Goal: Find specific page/section: Find specific page/section

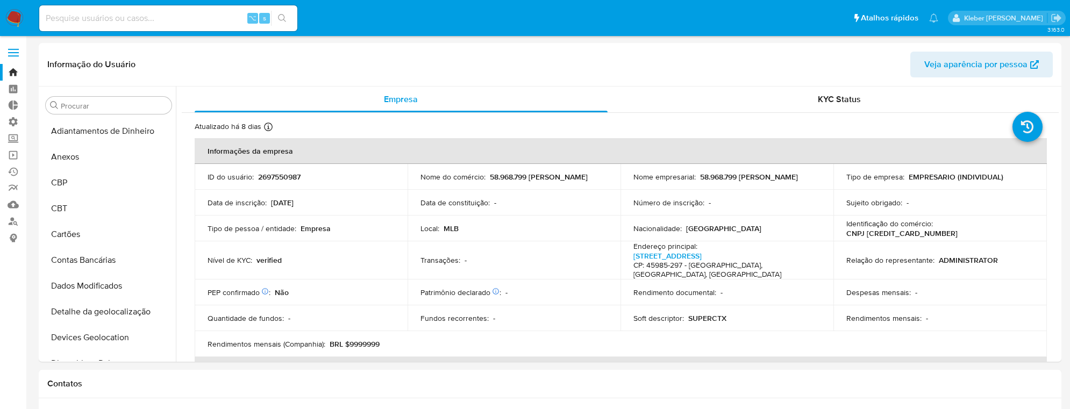
select select "10"
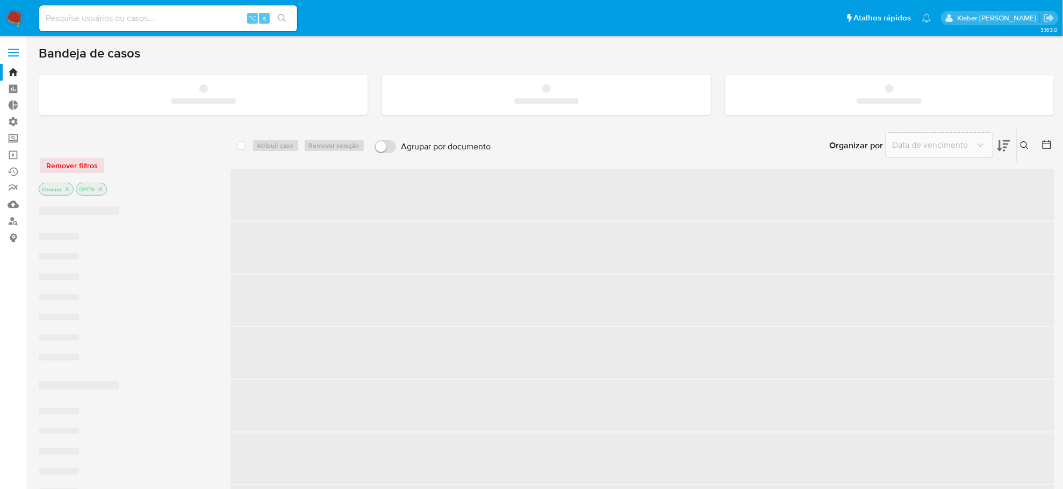
click at [85, 18] on input at bounding box center [168, 18] width 258 height 14
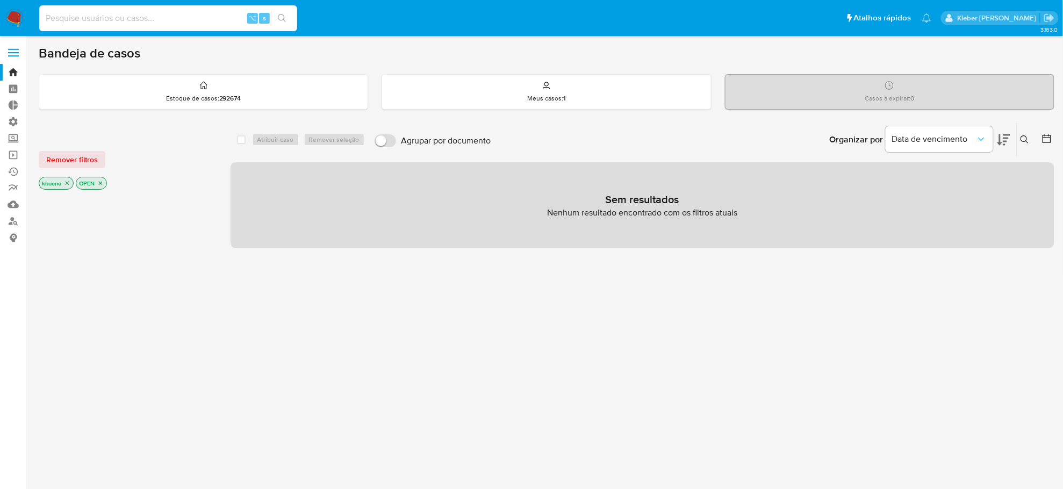
paste input "2697550987"
type input "2697550987"
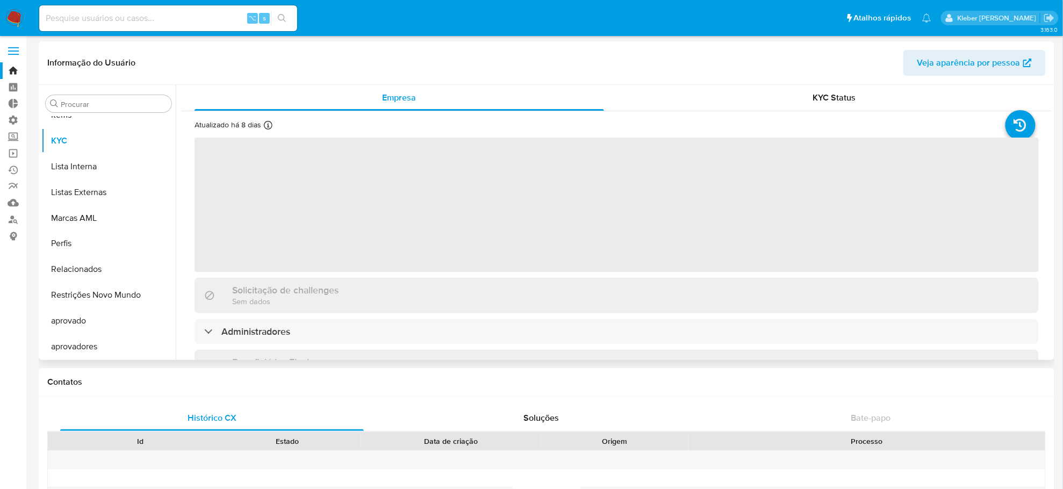
scroll to position [3, 0]
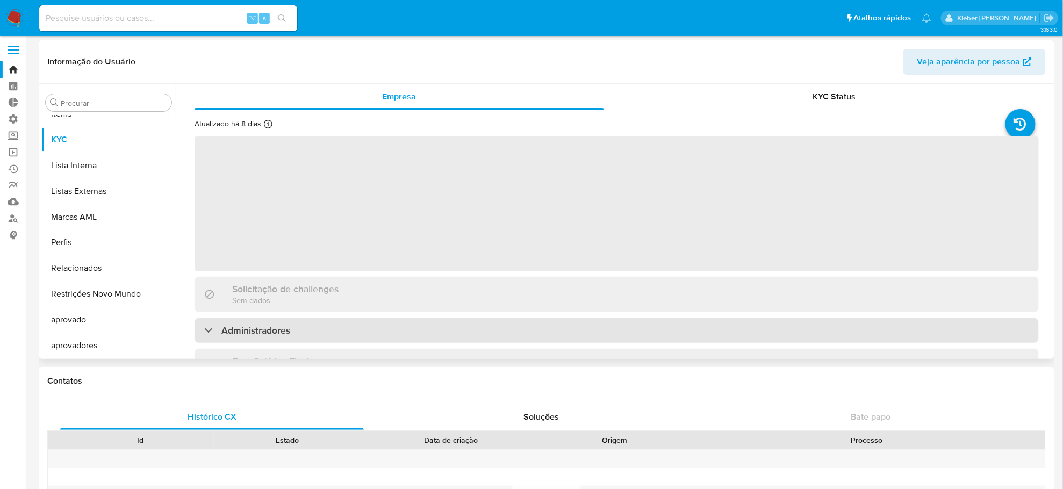
select select "10"
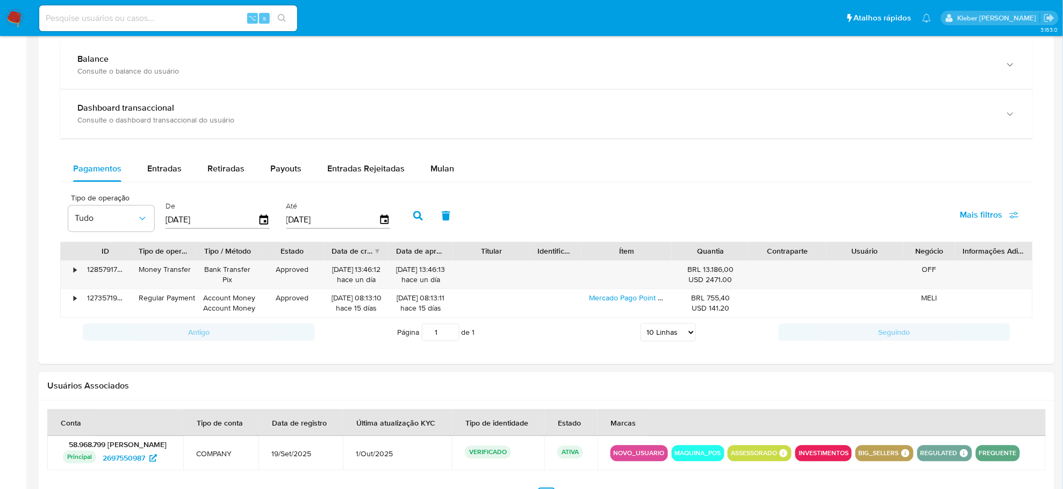
scroll to position [684, 0]
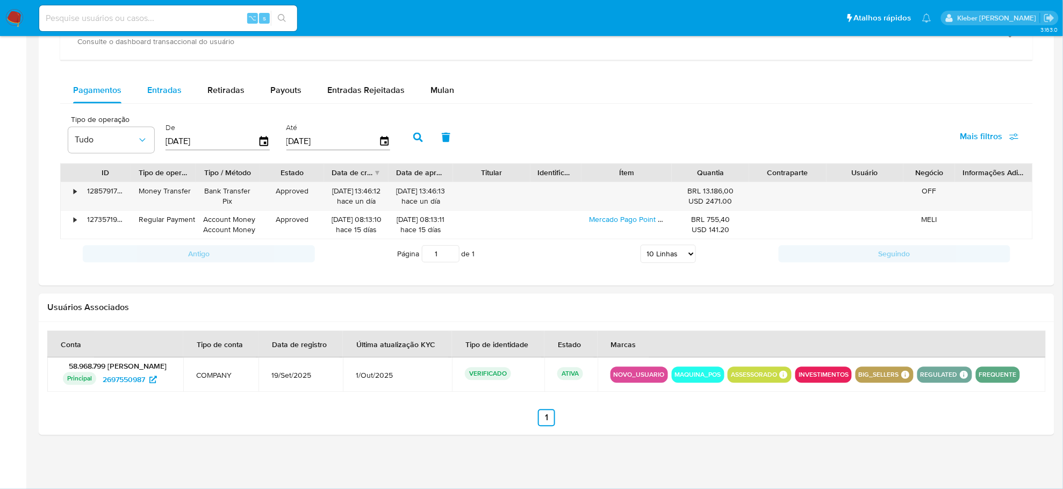
click at [162, 91] on span "Entradas" at bounding box center [164, 90] width 34 height 12
select select "10"
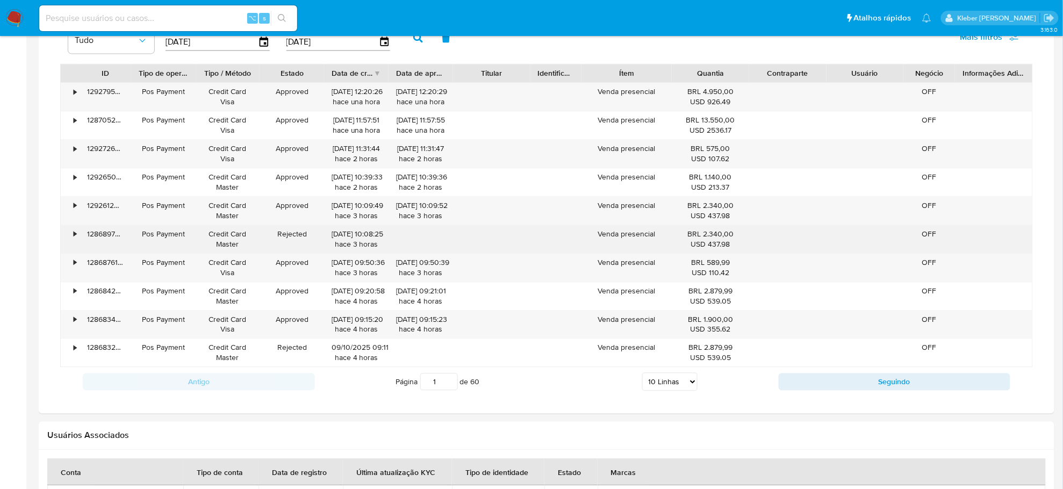
scroll to position [914, 0]
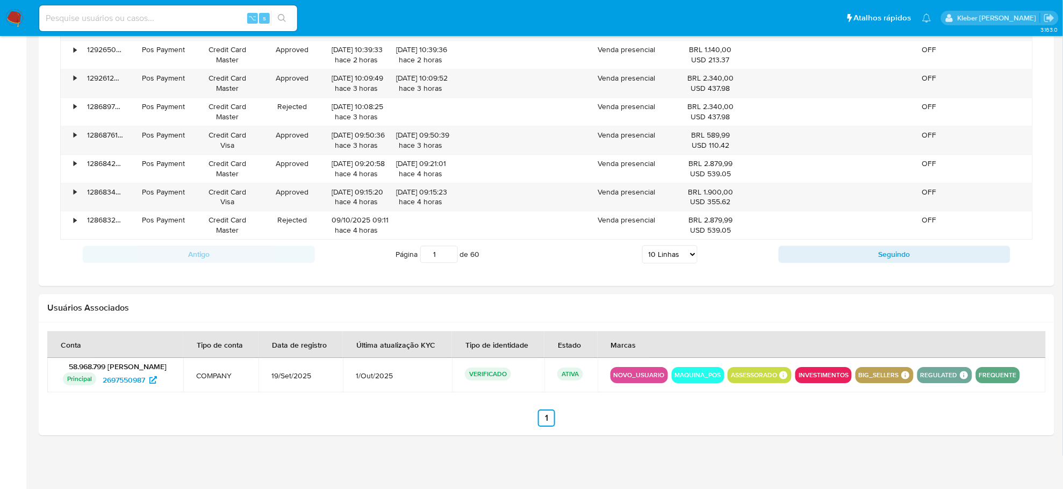
drag, startPoint x: 440, startPoint y: 253, endPoint x: 391, endPoint y: 254, distance: 48.9
click at [391, 254] on div "Página 1 de 60 5 Linhas 10 Linhas 20 Linhas 25 Linhas 50 Linhas 100 Linhas" at bounding box center [547, 255] width 464 height 22
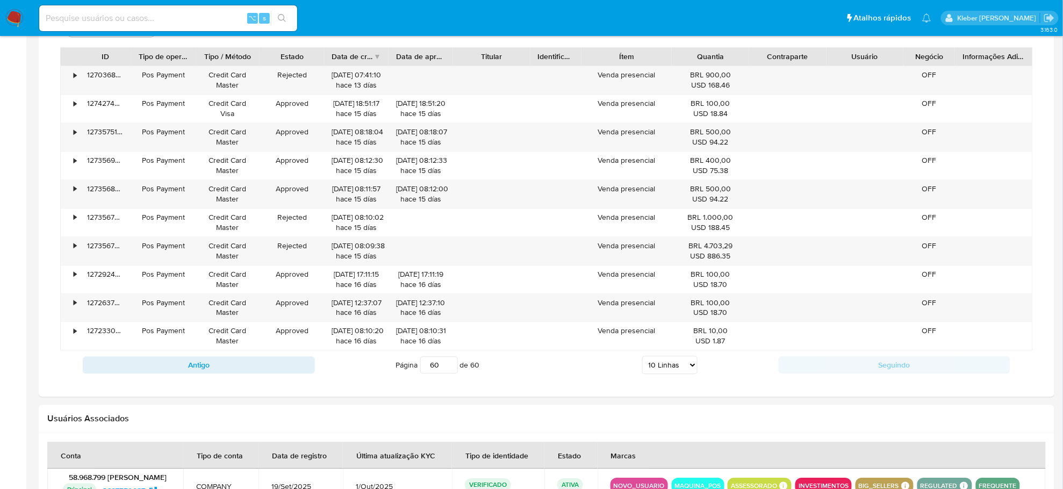
scroll to position [799, 0]
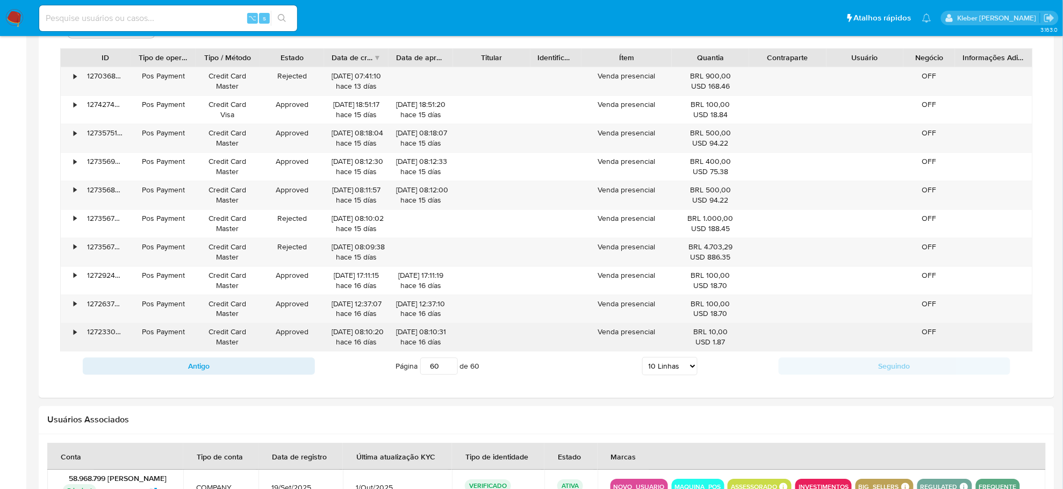
click at [74, 337] on div "•" at bounding box center [75, 332] width 3 height 10
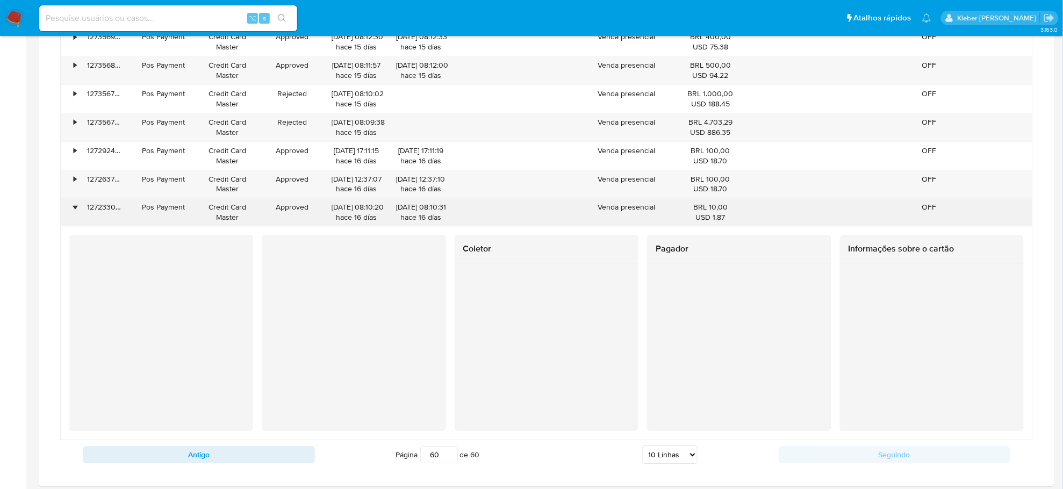
scroll to position [976, 0]
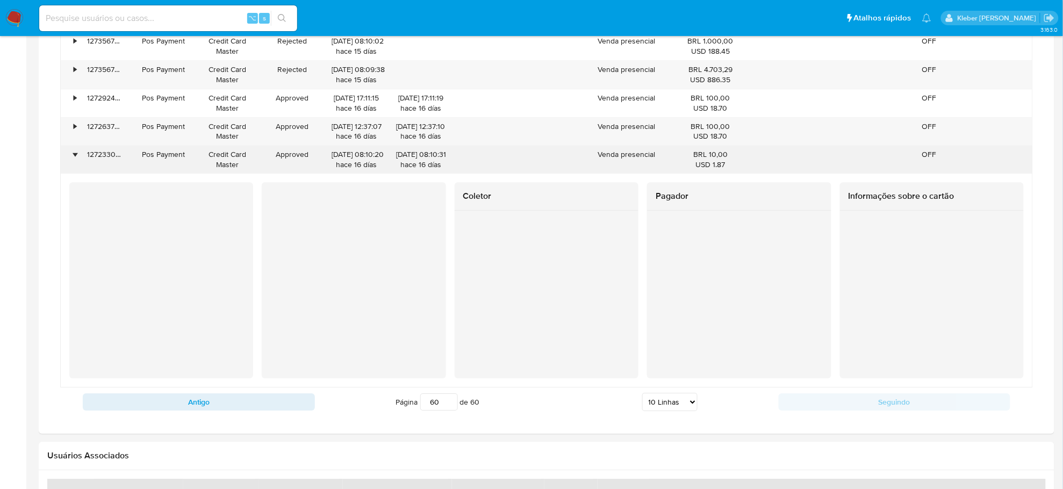
click at [75, 155] on div "•" at bounding box center [75, 154] width 3 height 10
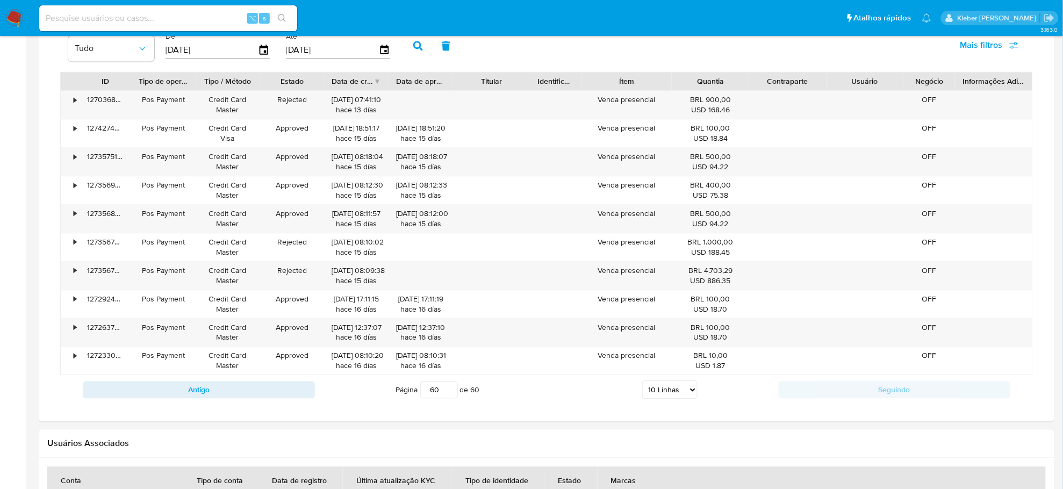
scroll to position [807, 0]
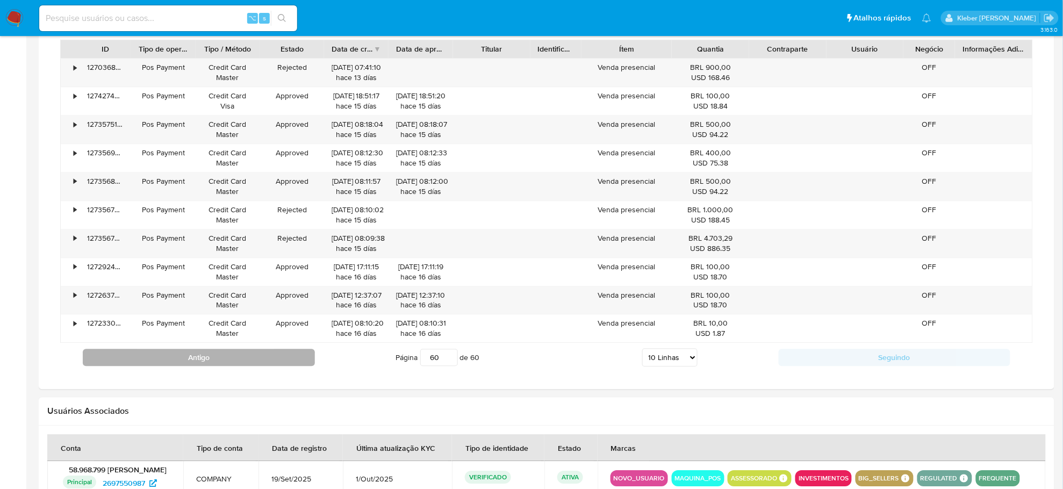
click at [260, 366] on button "Antigo" at bounding box center [199, 357] width 232 height 17
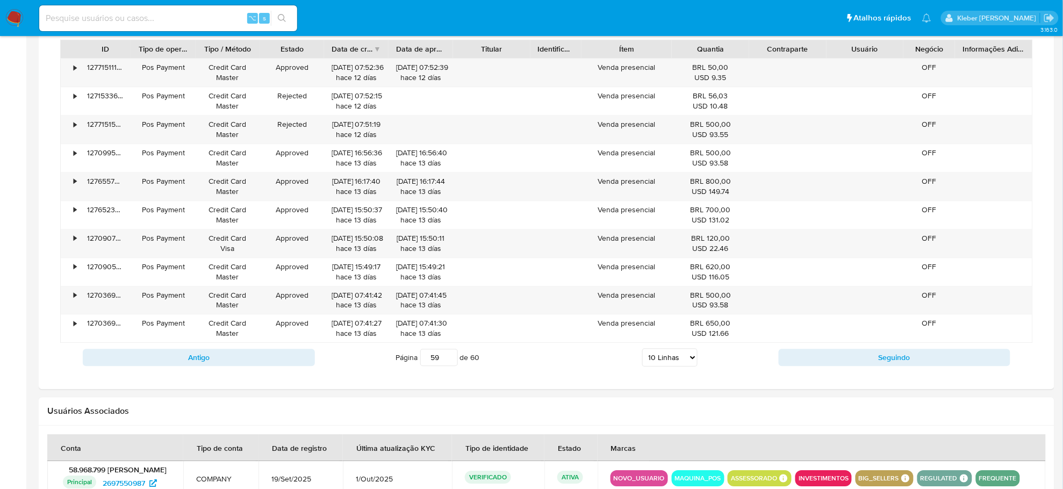
drag, startPoint x: 437, startPoint y: 361, endPoint x: 409, endPoint y: 362, distance: 28.5
click at [409, 362] on span "Página 59 de 60" at bounding box center [438, 357] width 84 height 17
type input "30"
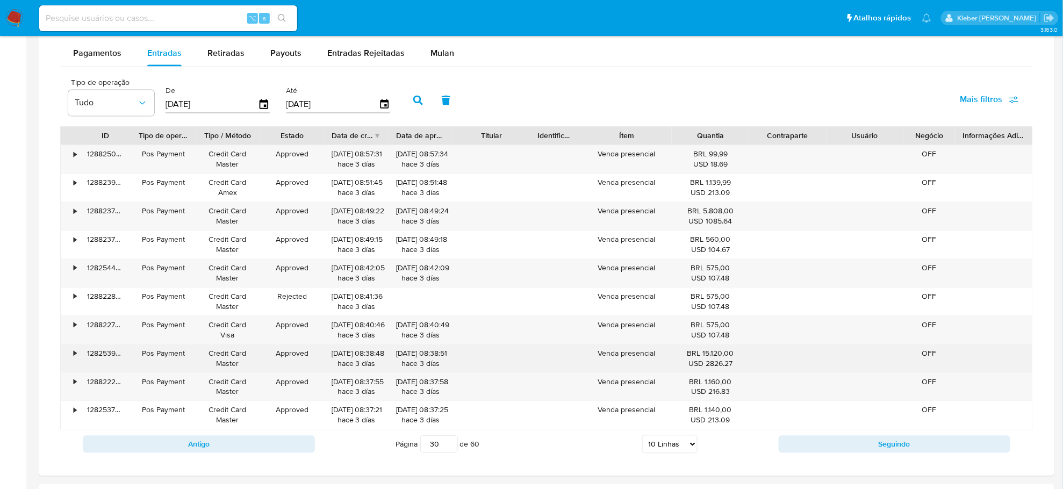
scroll to position [747, 0]
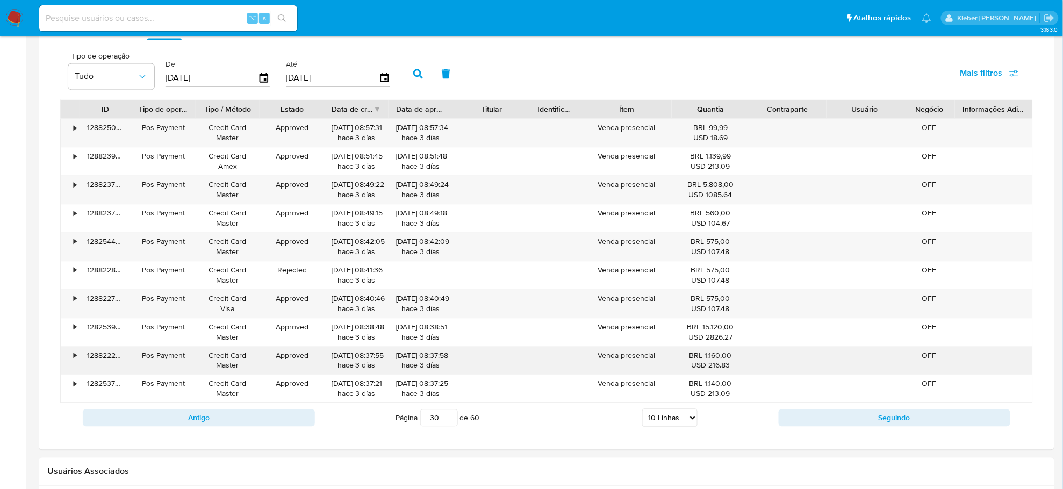
click at [75, 359] on div "•" at bounding box center [75, 355] width 3 height 10
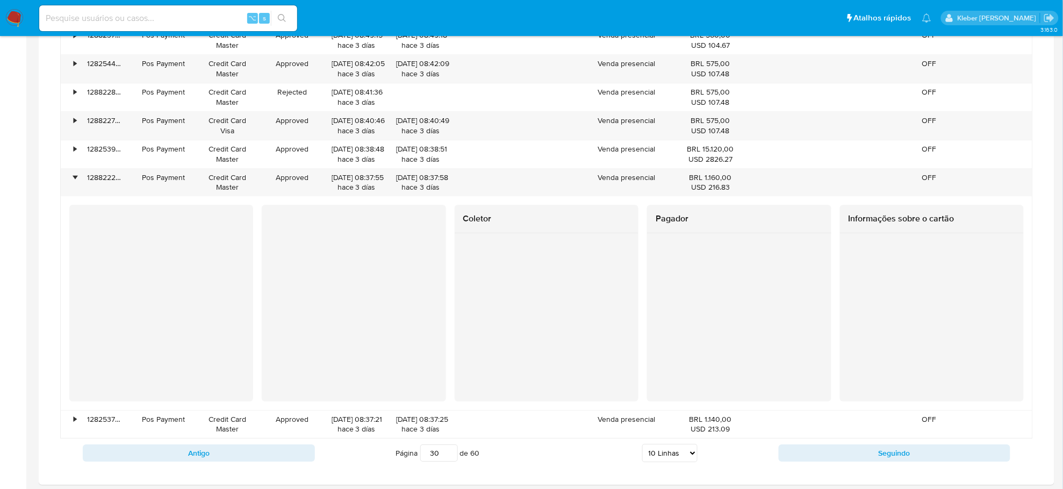
scroll to position [926, 0]
click at [76, 179] on div "•" at bounding box center [75, 176] width 3 height 10
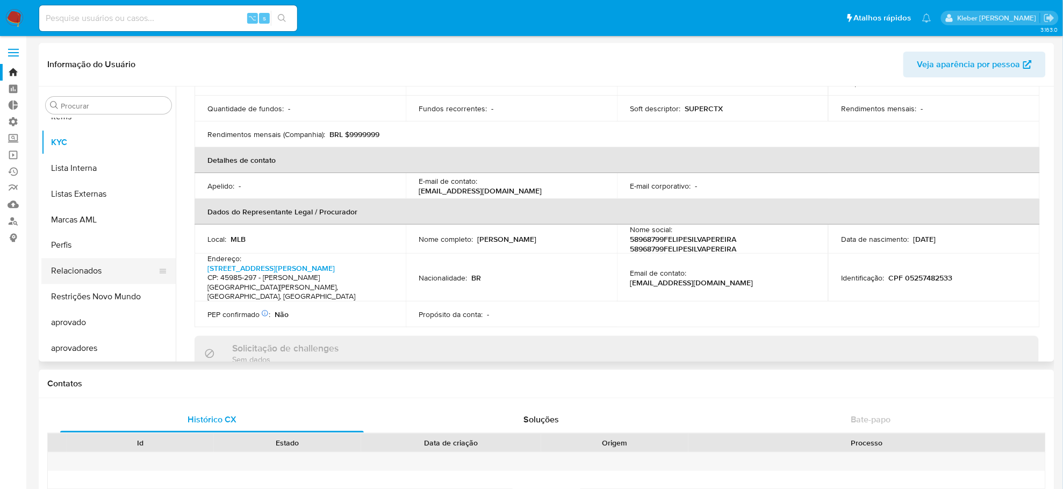
scroll to position [0, 0]
